Goal: Use online tool/utility: Utilize a website feature to perform a specific function

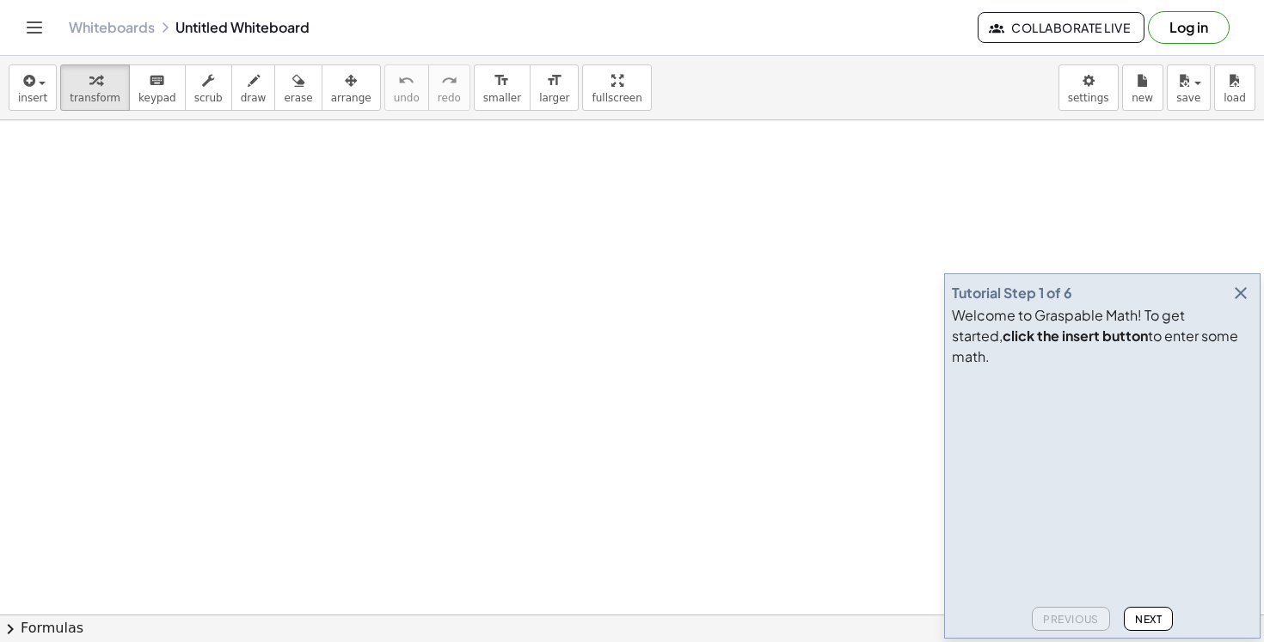
click at [1250, 304] on icon "button" at bounding box center [1241, 293] width 21 height 21
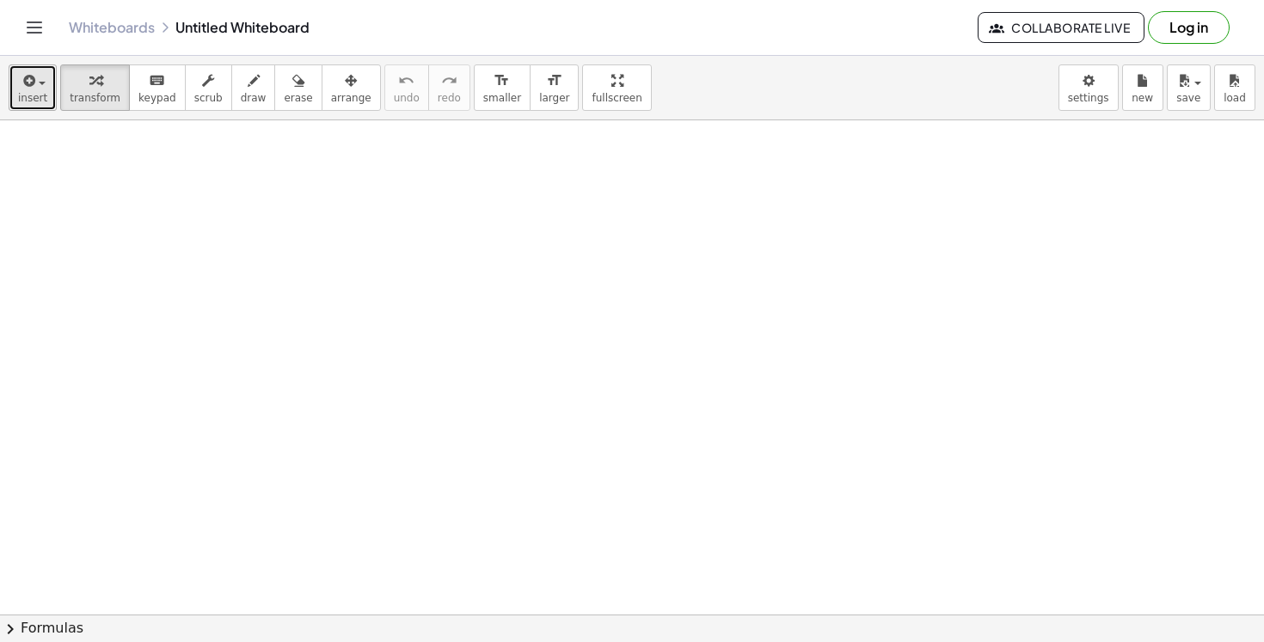
click at [37, 98] on span "insert" at bounding box center [32, 98] width 29 height 12
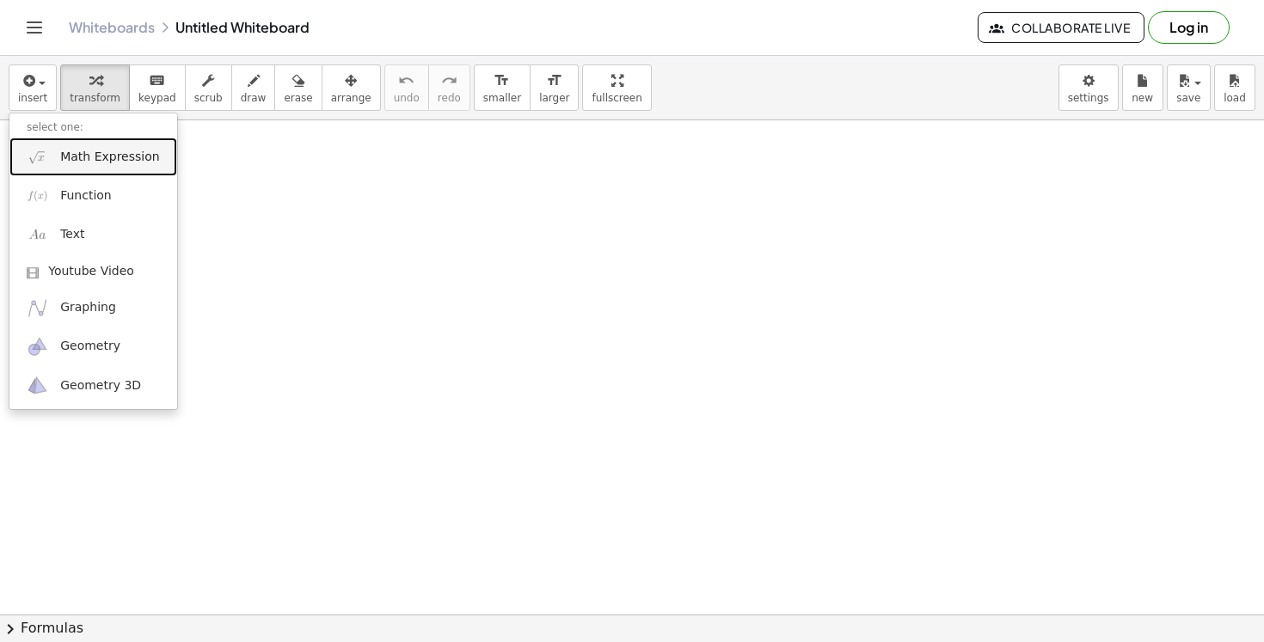
click at [109, 169] on link "Math Expression" at bounding box center [93, 157] width 168 height 39
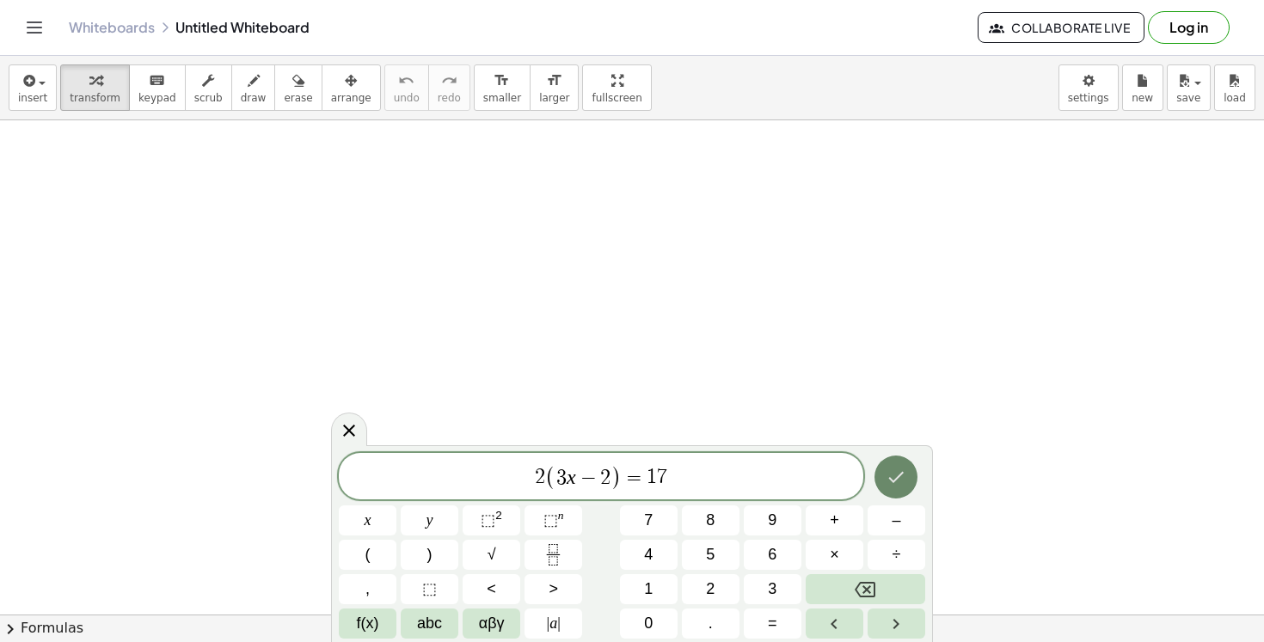
click at [915, 478] on button "Done" at bounding box center [896, 477] width 43 height 43
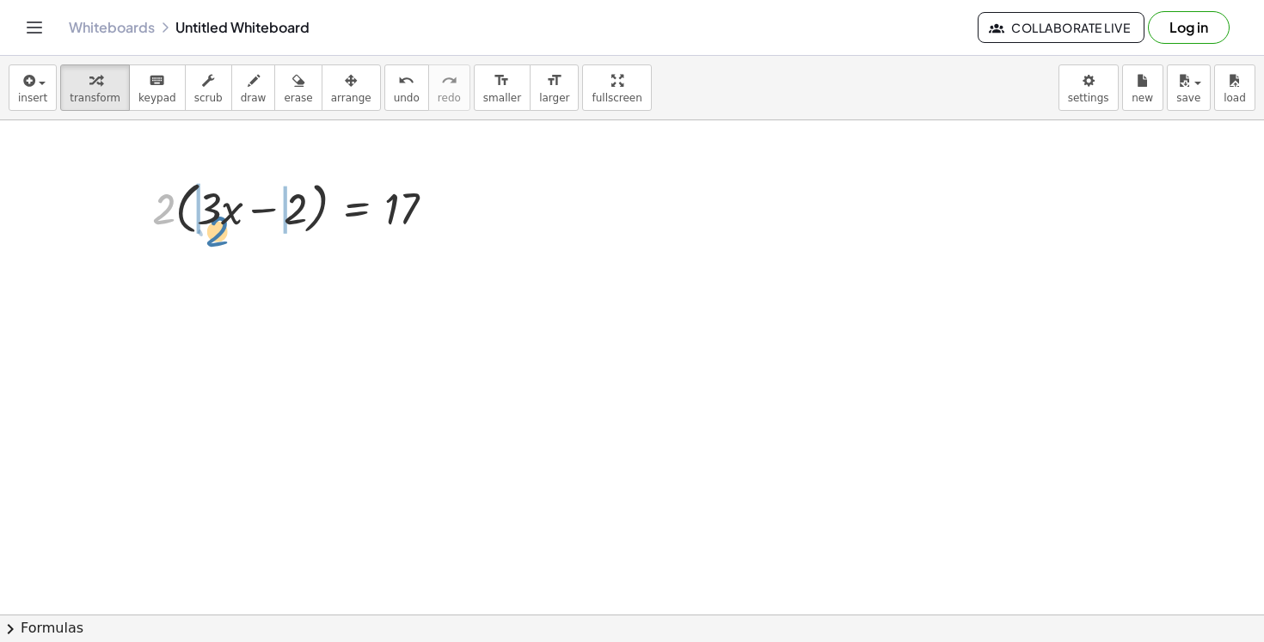
drag, startPoint x: 167, startPoint y: 221, endPoint x: 224, endPoint y: 241, distance: 60.9
click at [224, 241] on div "· 2 · 2 · ( + · 3 · x − 2 ) = 17" at bounding box center [294, 207] width 336 height 74
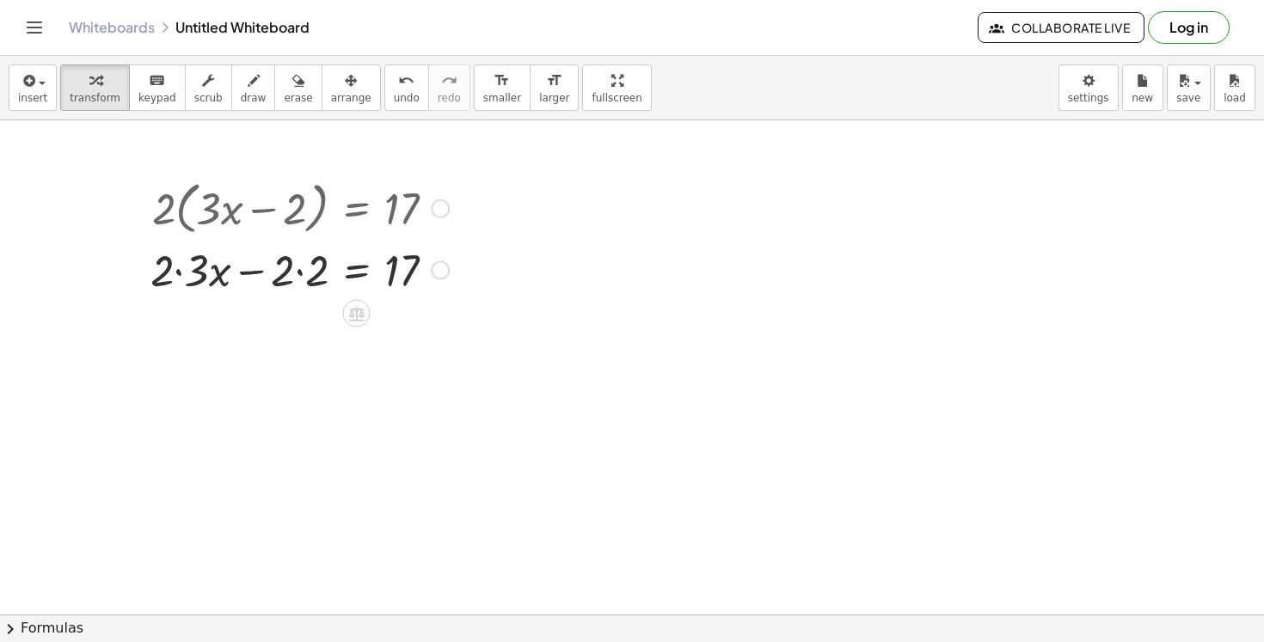
click at [181, 274] on div at bounding box center [300, 269] width 316 height 58
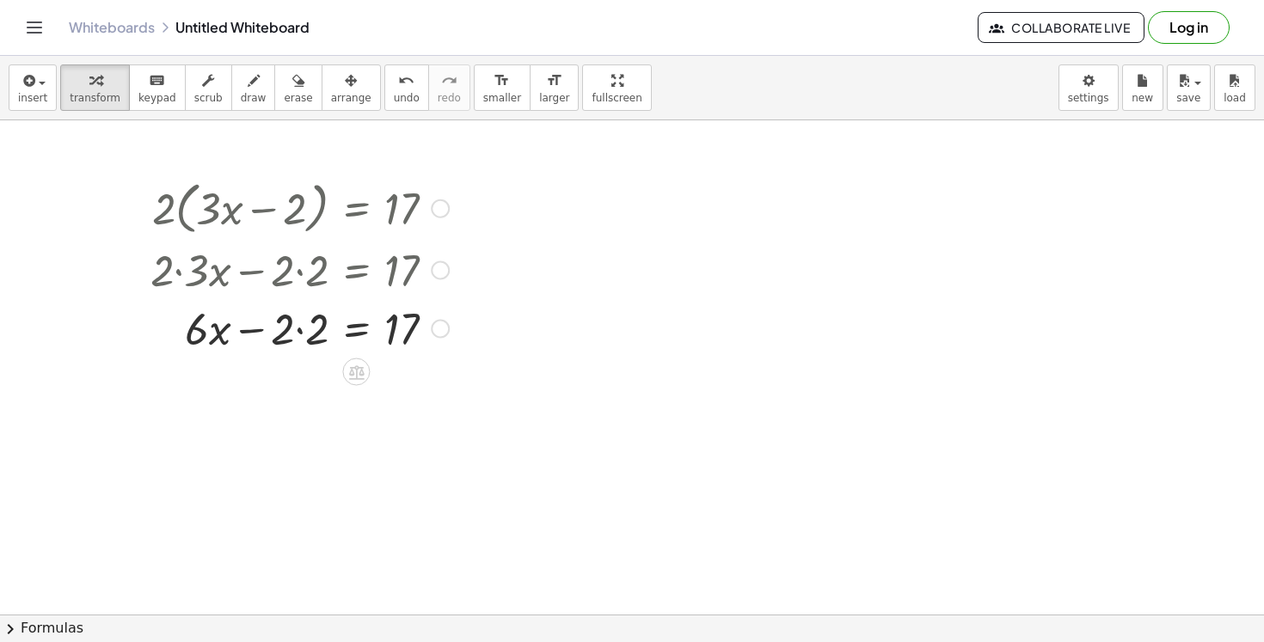
click at [302, 320] on div at bounding box center [300, 327] width 316 height 58
drag, startPoint x: 298, startPoint y: 335, endPoint x: 431, endPoint y: 339, distance: 133.4
click at [431, 339] on div at bounding box center [300, 327] width 316 height 58
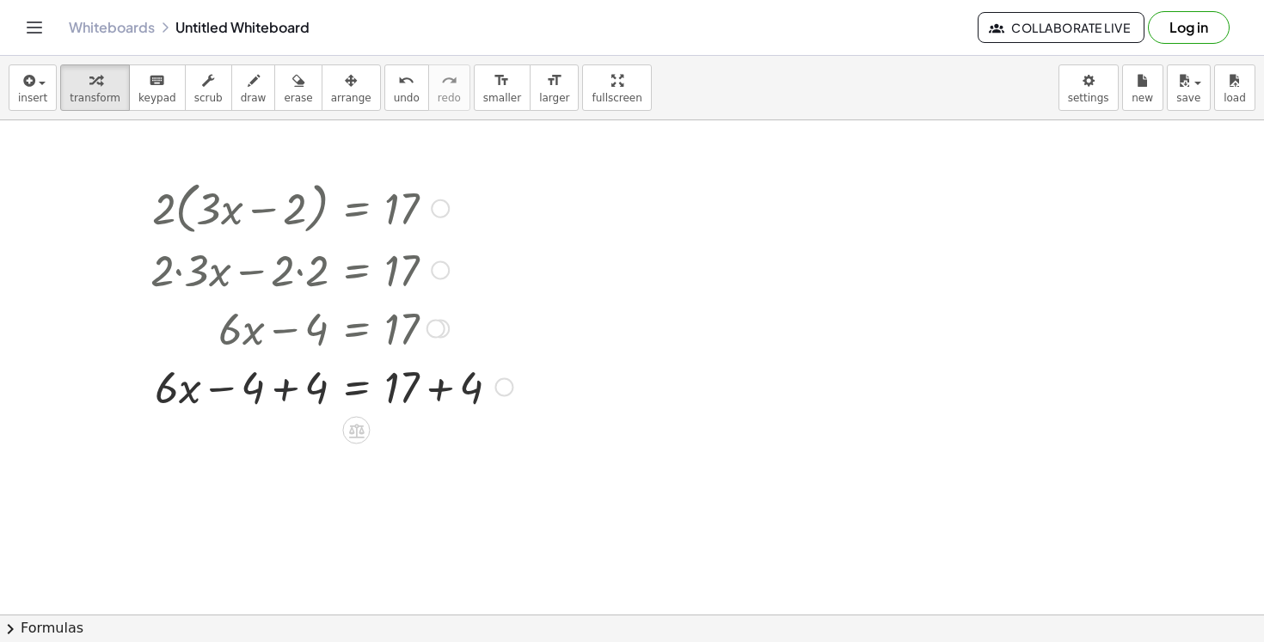
click at [282, 396] on div at bounding box center [331, 386] width 379 height 58
click at [448, 401] on div at bounding box center [298, 386] width 445 height 58
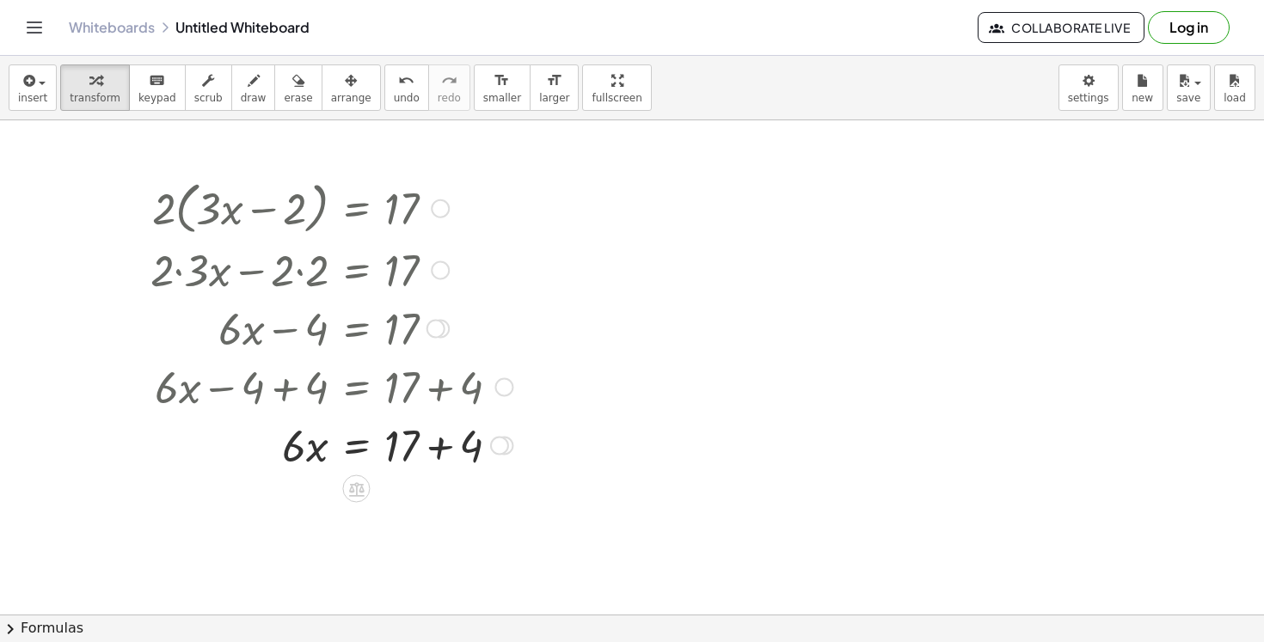
click at [442, 448] on div at bounding box center [331, 444] width 379 height 58
drag, startPoint x: 297, startPoint y: 518, endPoint x: 394, endPoint y: 538, distance: 99.4
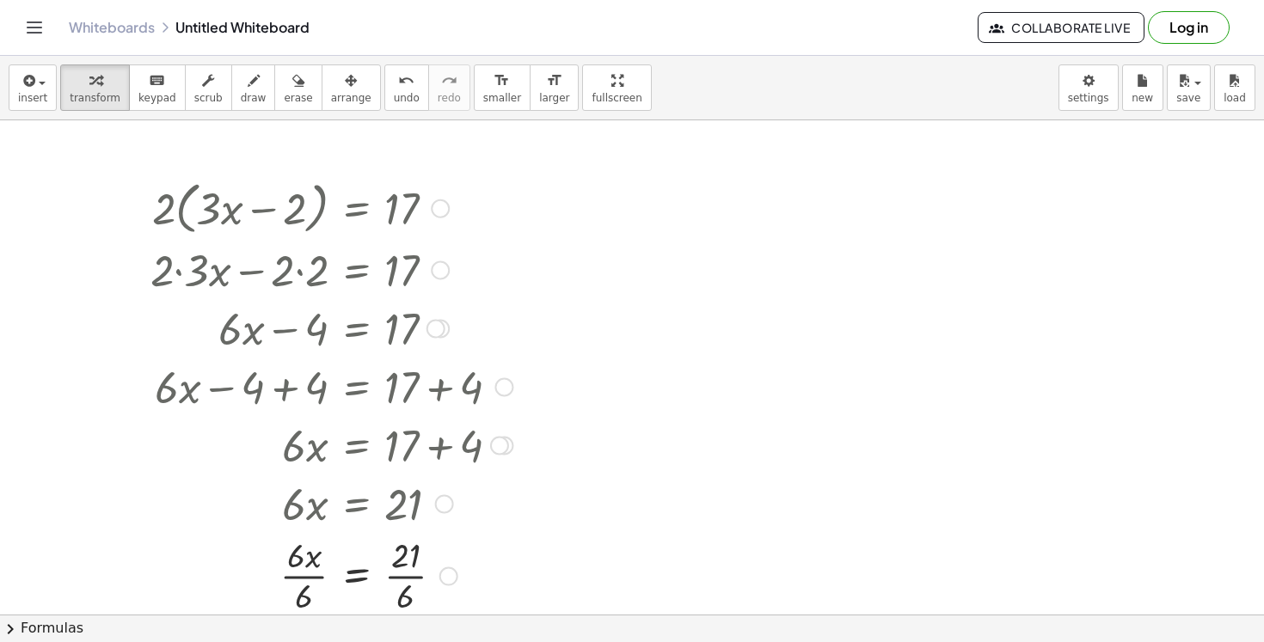
click at [407, 554] on div at bounding box center [331, 574] width 379 height 86
click at [404, 563] on div at bounding box center [331, 574] width 379 height 86
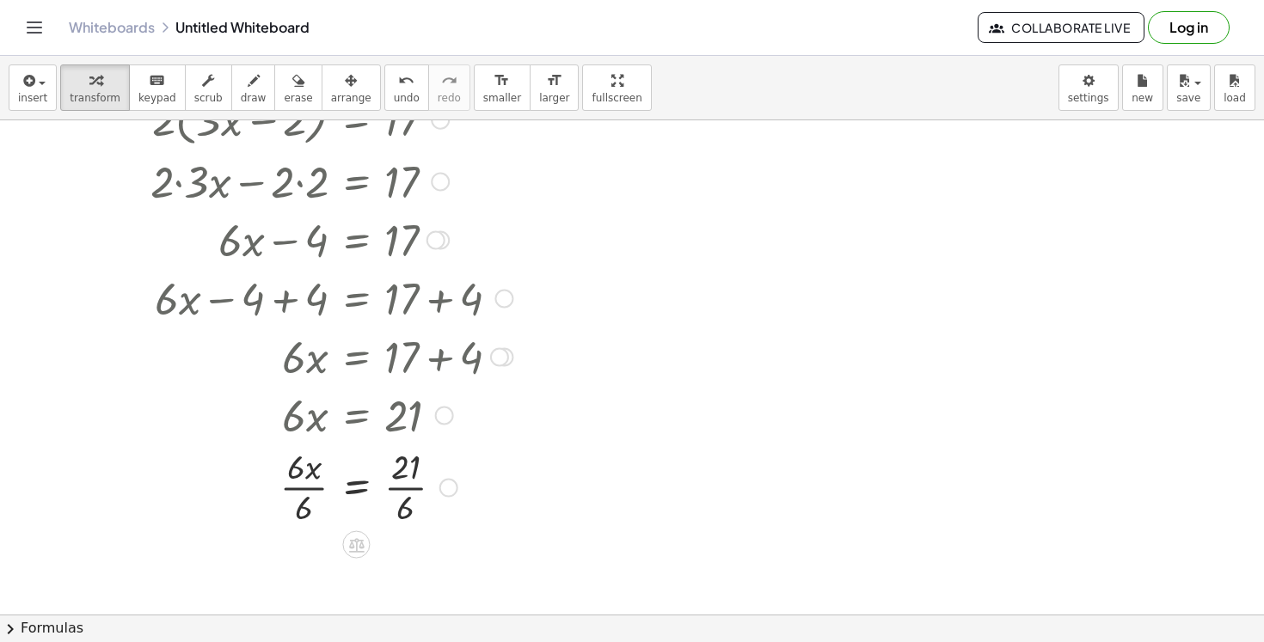
scroll to position [139, 0]
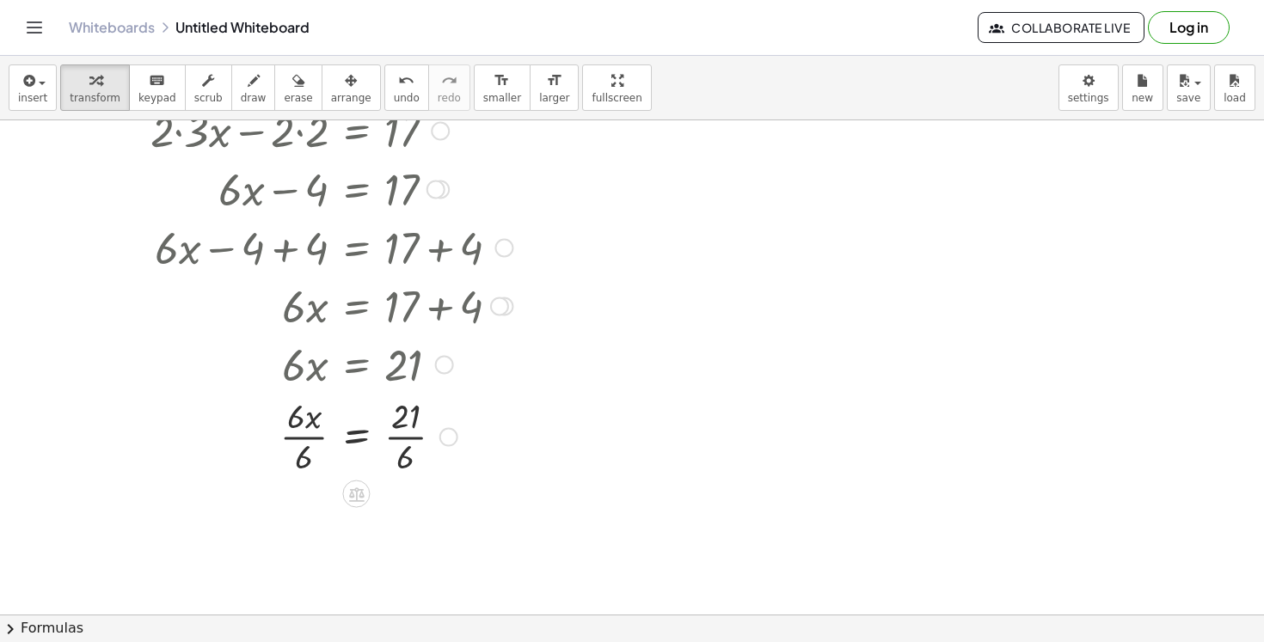
click at [417, 461] on div at bounding box center [331, 435] width 379 height 86
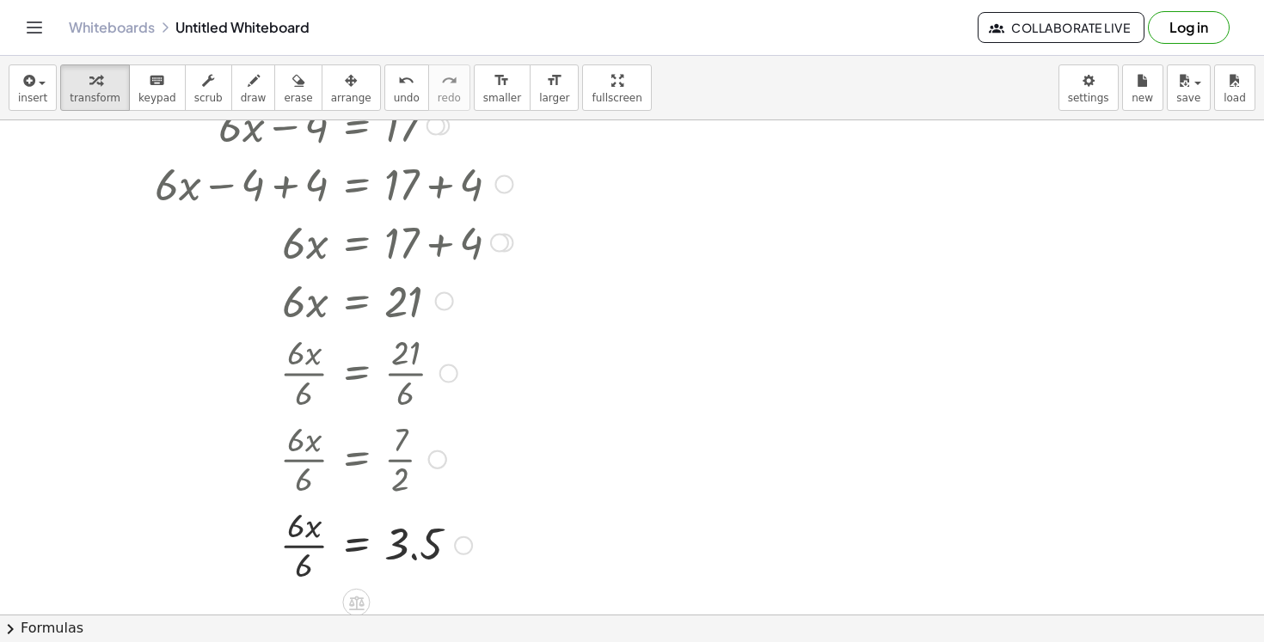
scroll to position [218, 0]
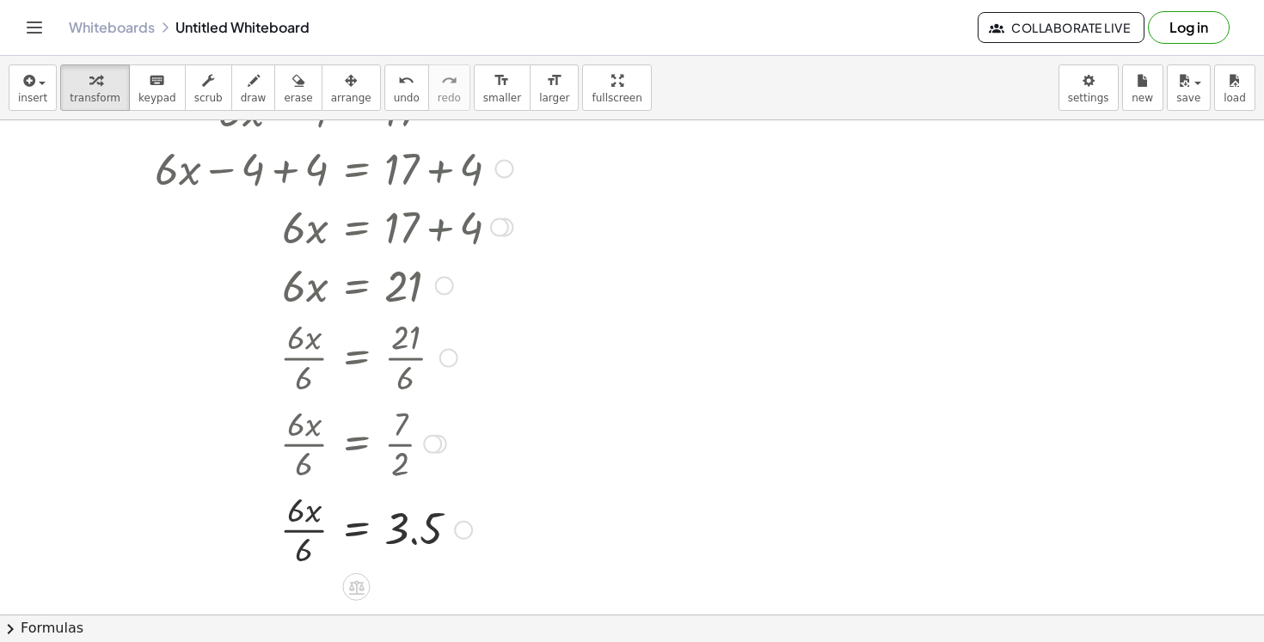
click at [287, 516] on div at bounding box center [331, 529] width 379 height 86
click at [307, 546] on div at bounding box center [331, 529] width 379 height 86
click at [307, 546] on div at bounding box center [331, 529] width 379 height 57
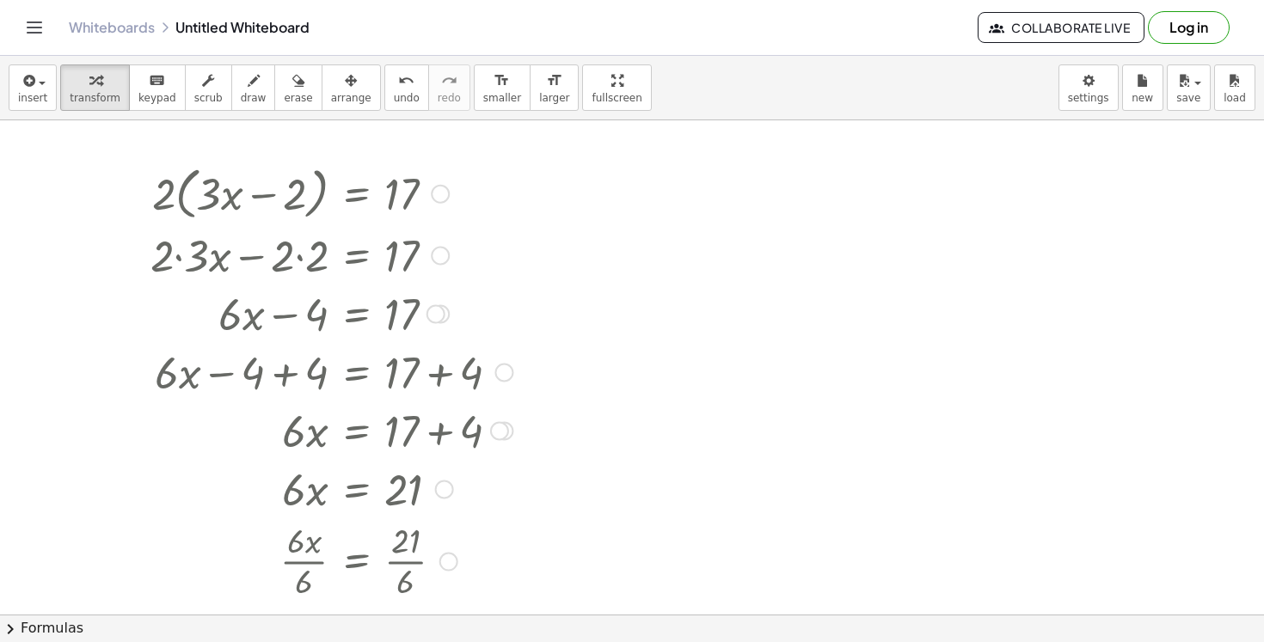
scroll to position [3, 0]
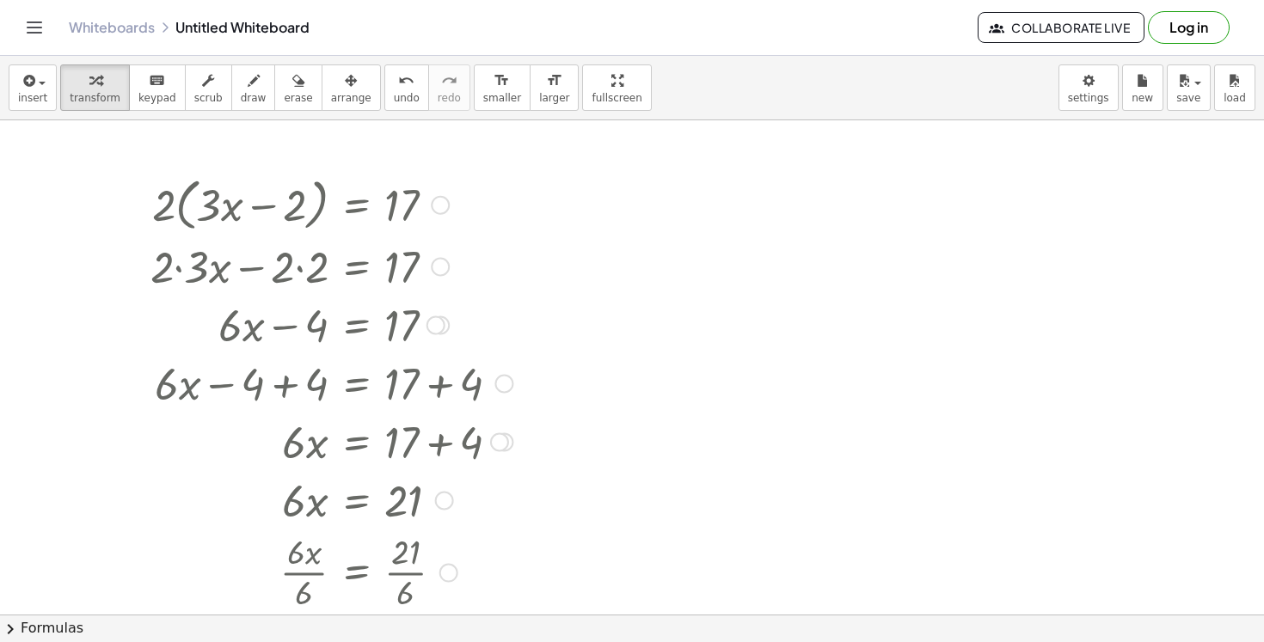
click at [439, 211] on div at bounding box center [440, 205] width 19 height 19
click at [501, 178] on span "Go back to this line" at bounding box center [527, 179] width 102 height 14
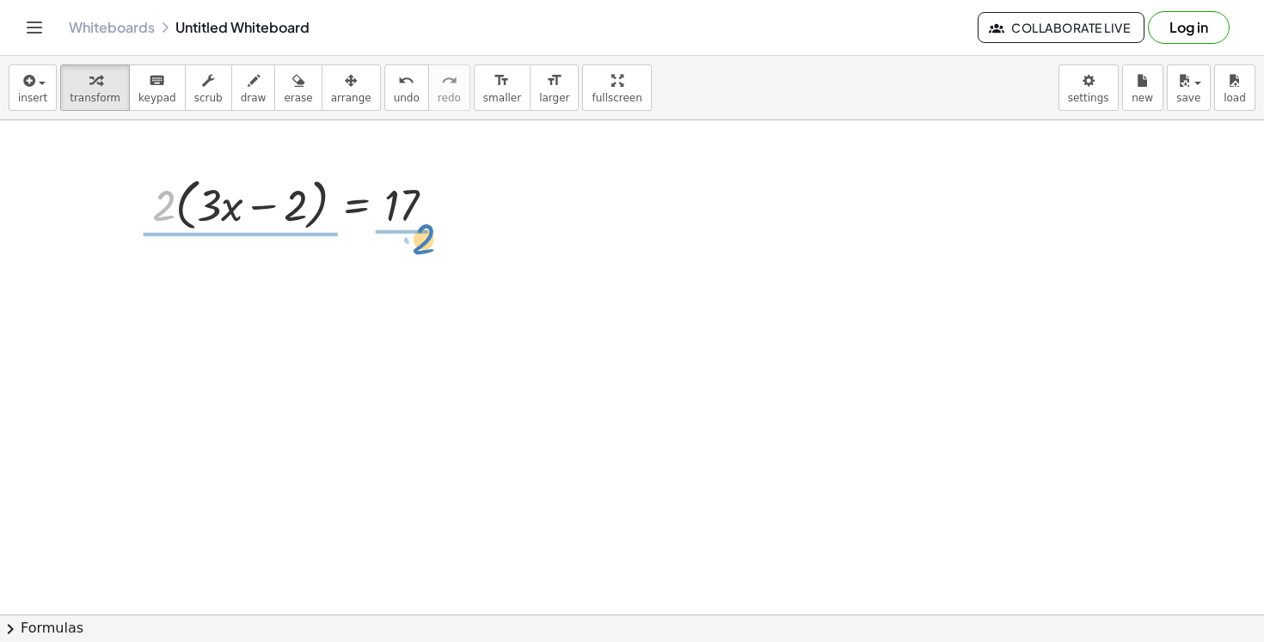
drag, startPoint x: 164, startPoint y: 200, endPoint x: 425, endPoint y: 233, distance: 262.6
click at [425, 233] on div at bounding box center [301, 203] width 315 height 65
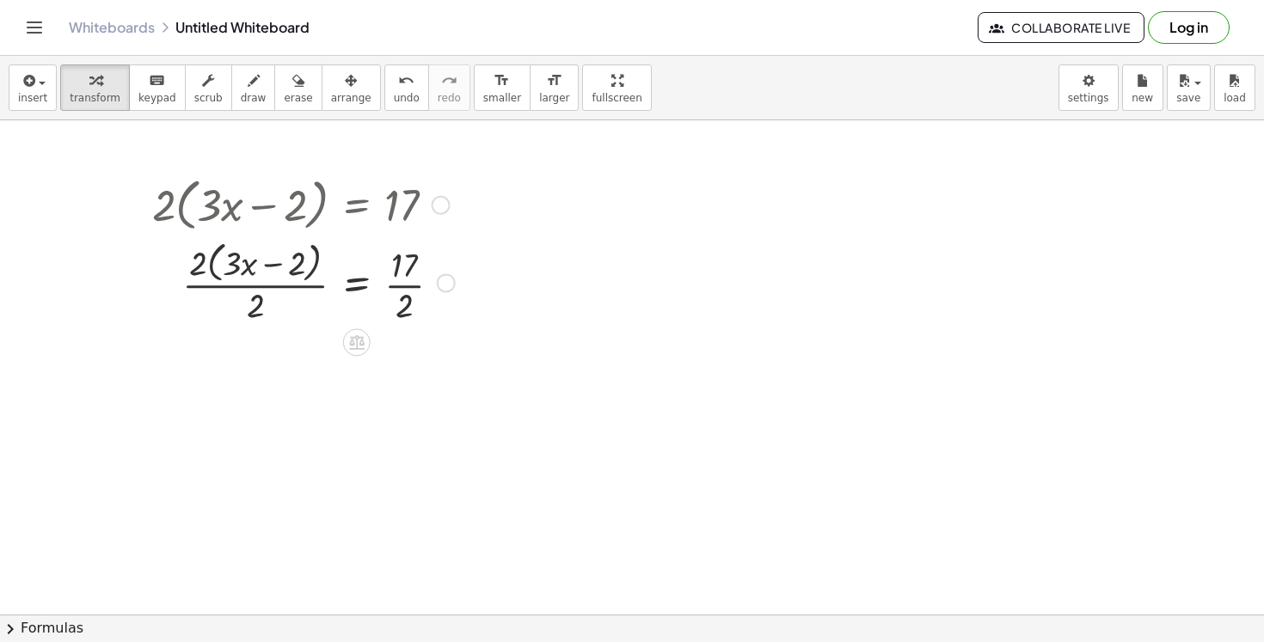
click at [249, 294] on div at bounding box center [304, 282] width 320 height 91
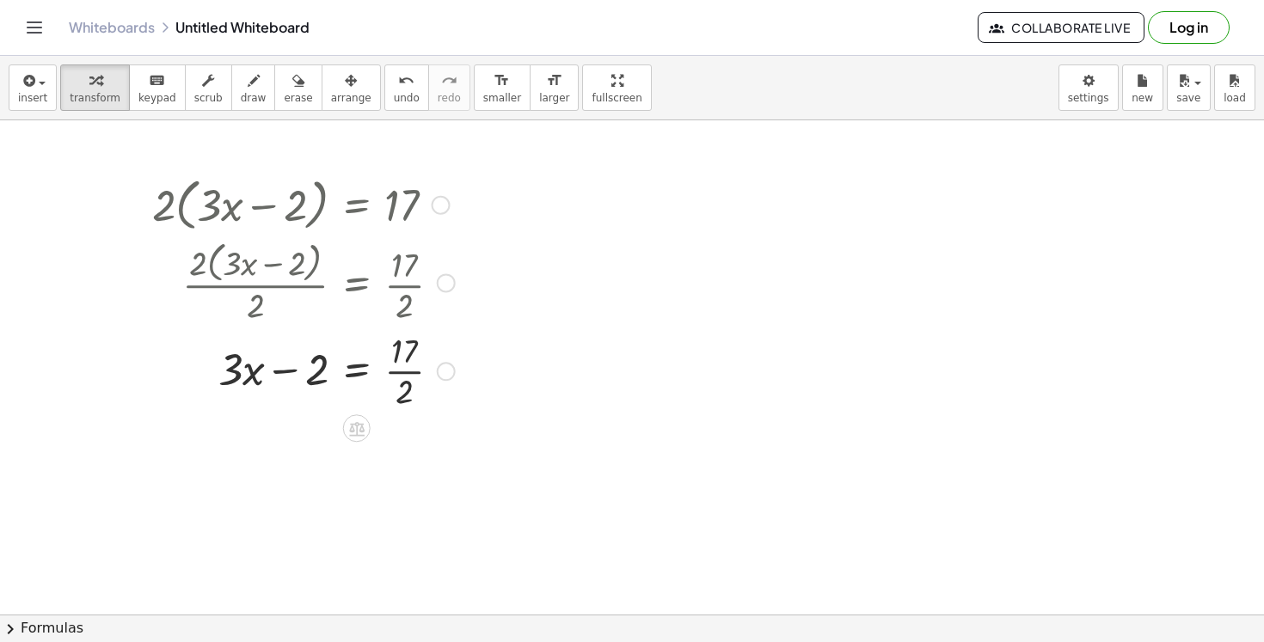
click at [399, 359] on div at bounding box center [304, 370] width 320 height 86
click at [408, 381] on div at bounding box center [304, 370] width 320 height 86
drag, startPoint x: 305, startPoint y: 445, endPoint x: 468, endPoint y: 441, distance: 162.6
click at [468, 441] on div at bounding box center [313, 442] width 339 height 58
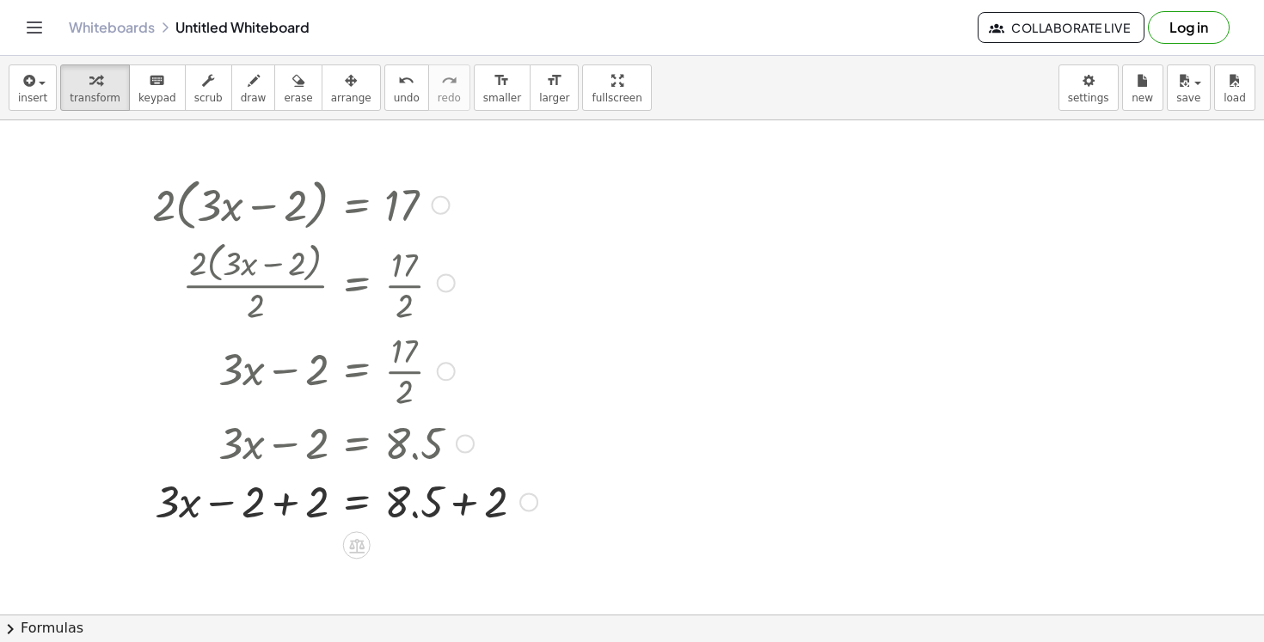
click at [461, 513] on div at bounding box center [345, 500] width 402 height 58
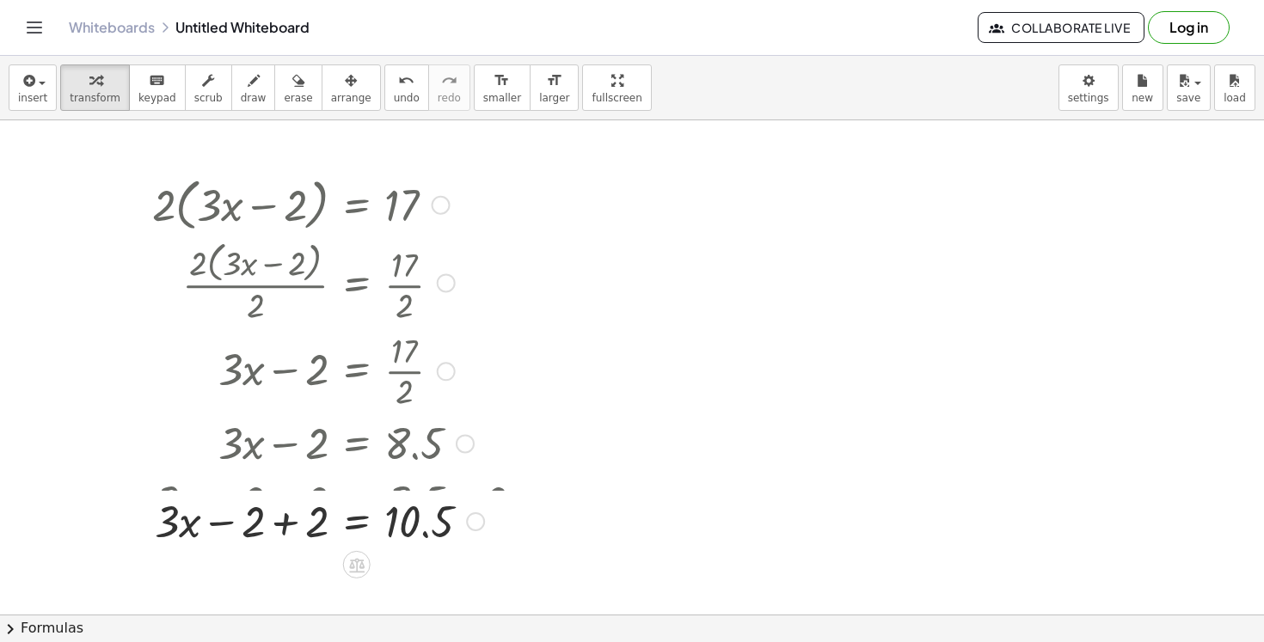
click at [283, 511] on div at bounding box center [345, 520] width 402 height 58
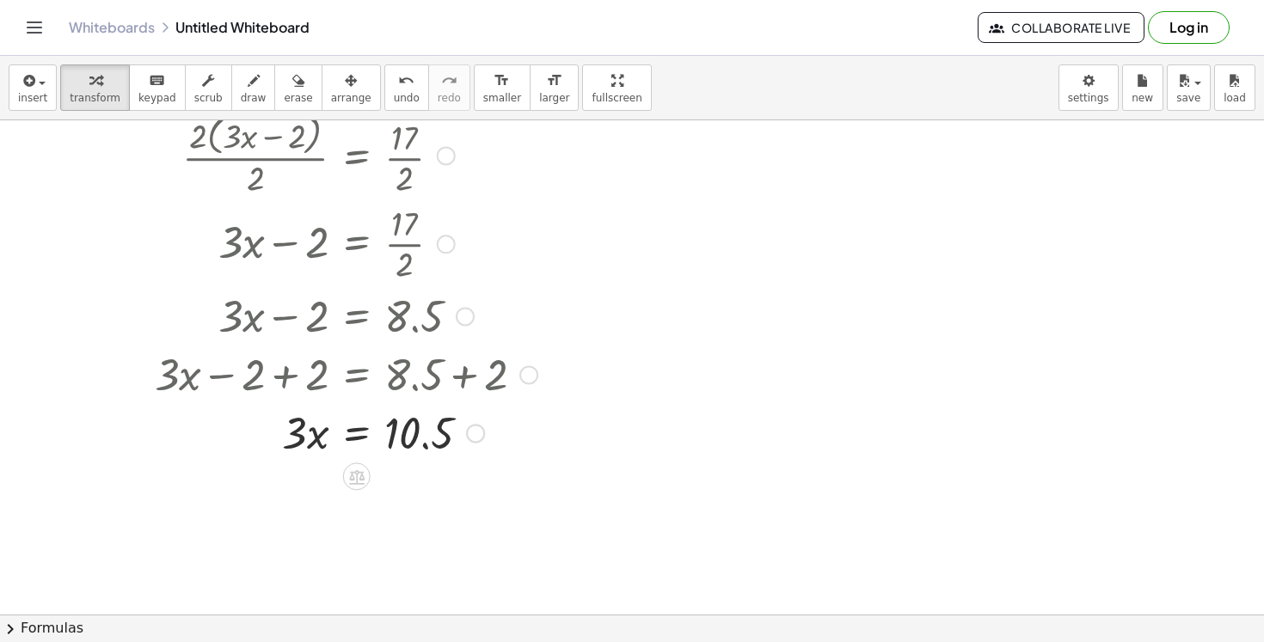
scroll to position [142, 0]
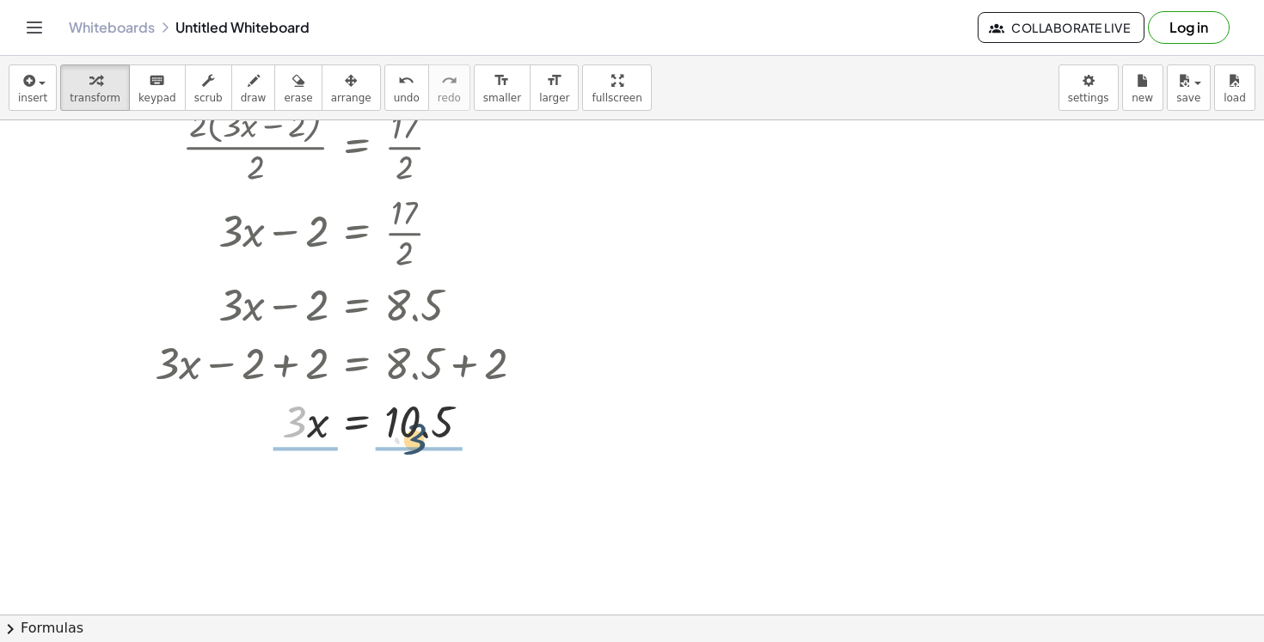
drag, startPoint x: 300, startPoint y: 427, endPoint x: 421, endPoint y: 444, distance: 122.5
click at [421, 444] on div at bounding box center [345, 420] width 402 height 58
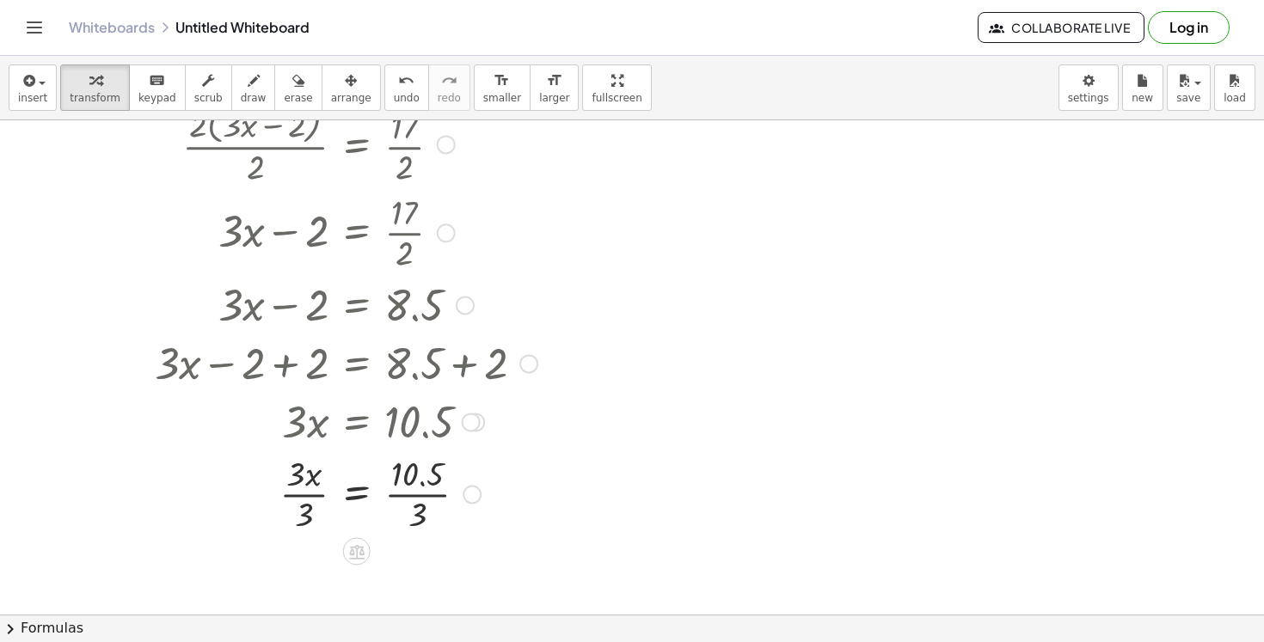
click at [410, 494] on div at bounding box center [345, 493] width 402 height 86
click at [307, 499] on div at bounding box center [345, 493] width 402 height 86
